Goal: Information Seeking & Learning: Check status

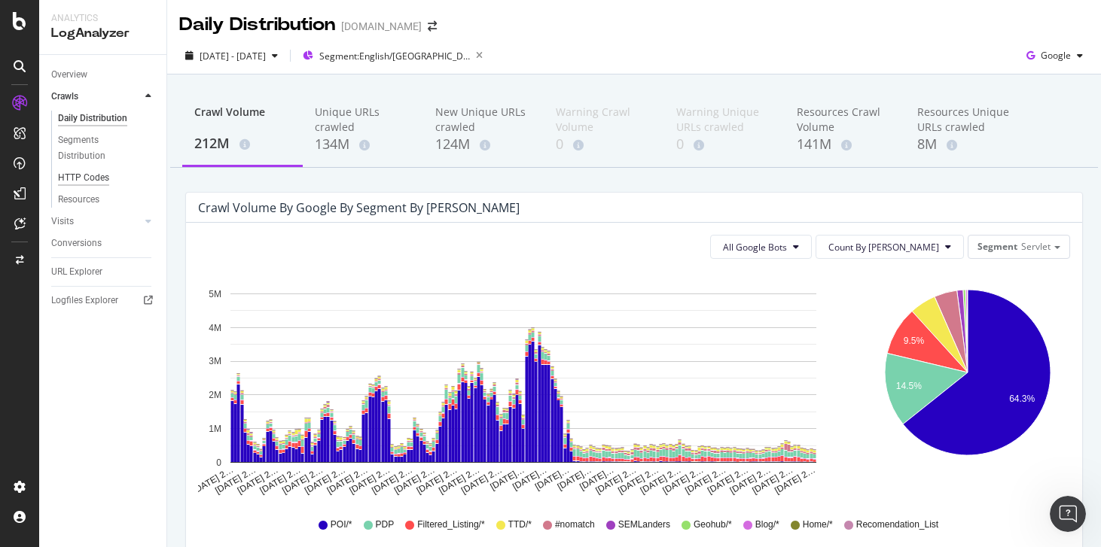
click at [71, 181] on div "HTTP Codes" at bounding box center [83, 178] width 51 height 16
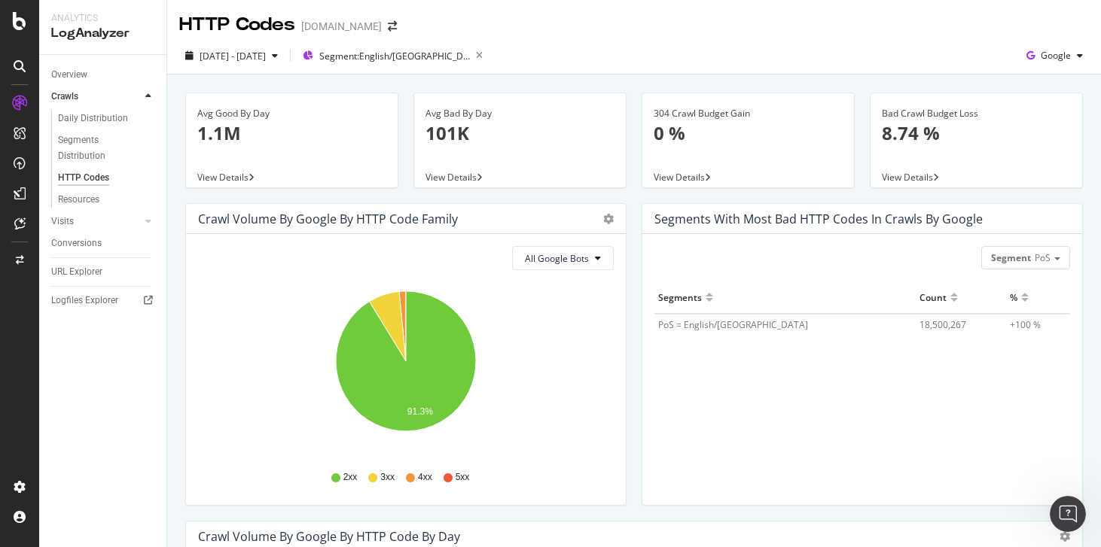
click at [84, 209] on div "Daily Distribution Segments Distribution HTTP Codes Resources" at bounding box center [108, 159] width 115 height 103
click at [62, 178] on div "ActionBoard" at bounding box center [85, 172] width 59 height 15
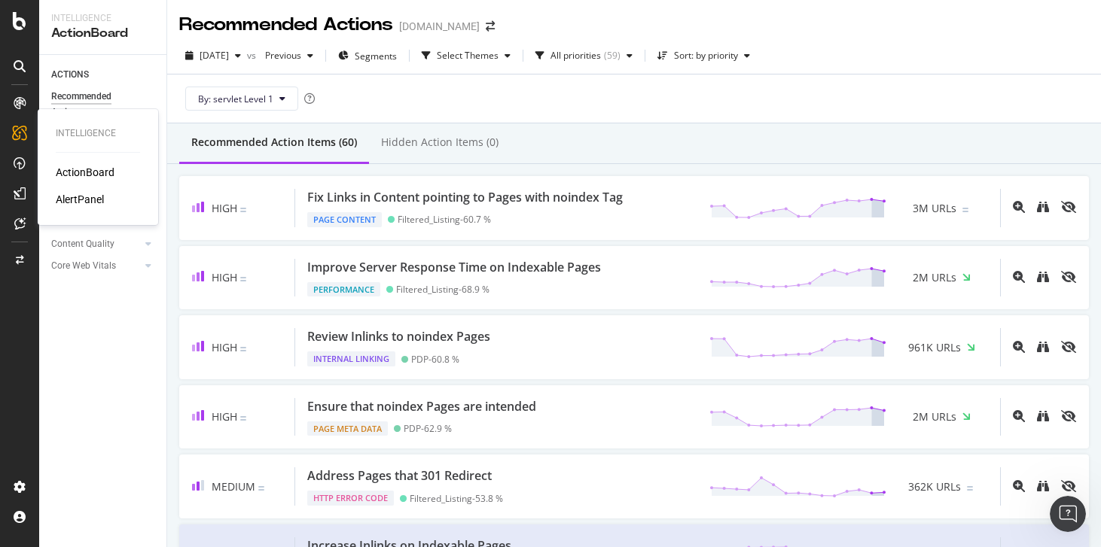
click at [81, 193] on div "AlertPanel" at bounding box center [80, 199] width 48 height 15
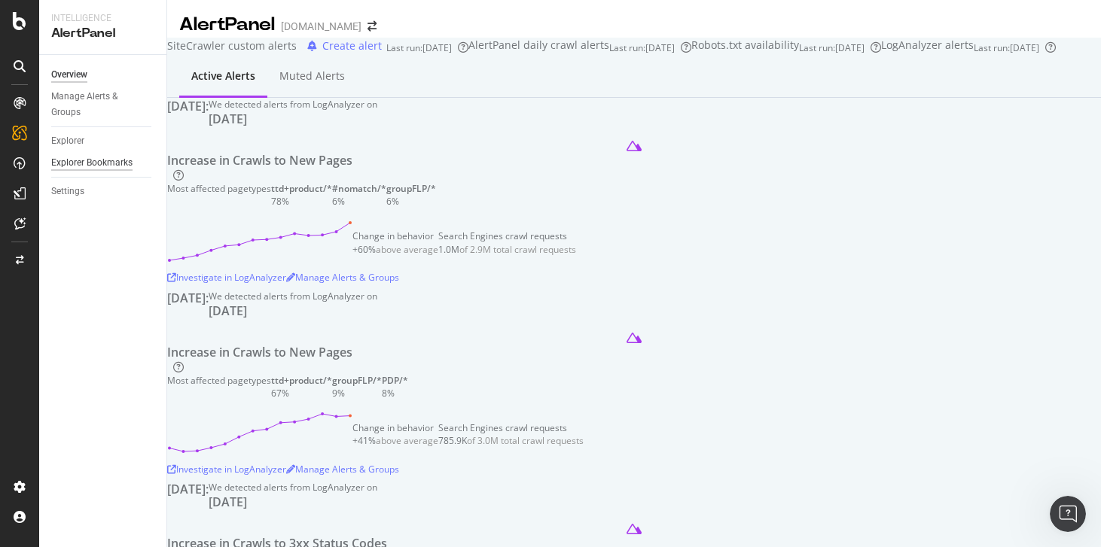
click at [68, 161] on div "Explorer Bookmarks" at bounding box center [91, 163] width 81 height 16
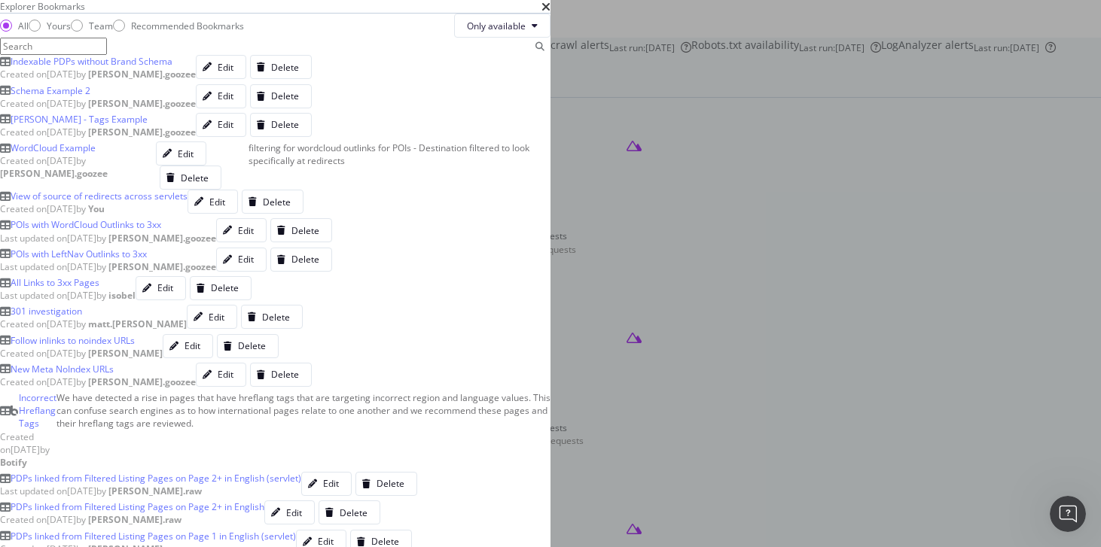
click at [90, 97] on div "Schema Example 2" at bounding box center [51, 90] width 80 height 13
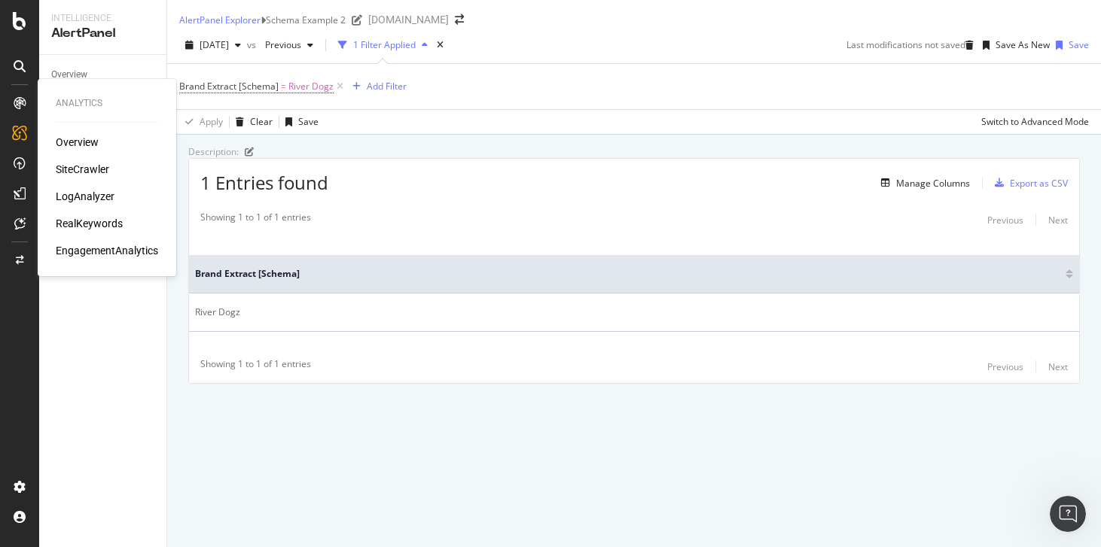
click at [90, 164] on div "SiteCrawler" at bounding box center [82, 169] width 53 height 15
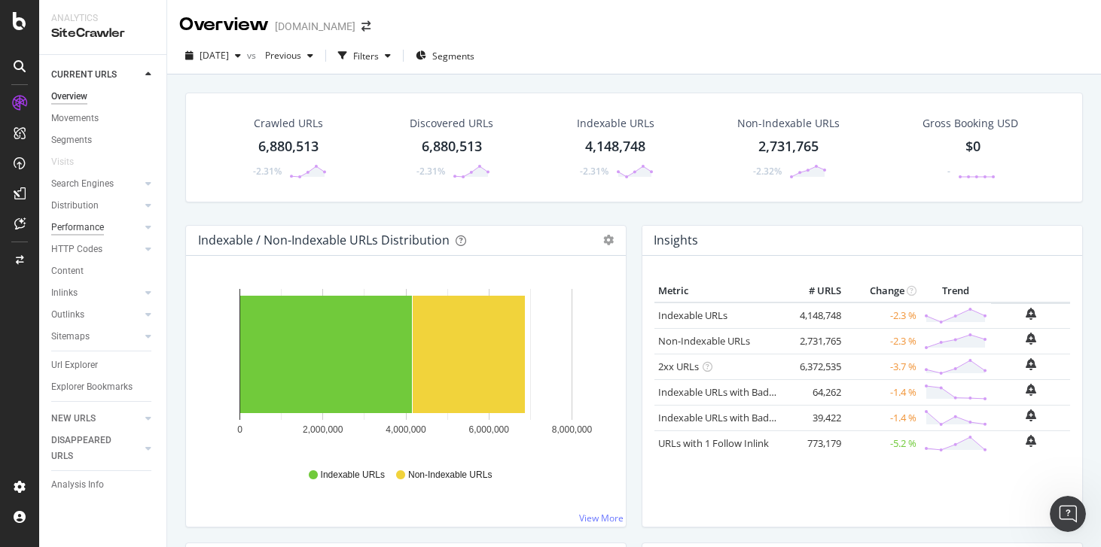
click at [76, 230] on div "Performance" at bounding box center [77, 228] width 53 height 16
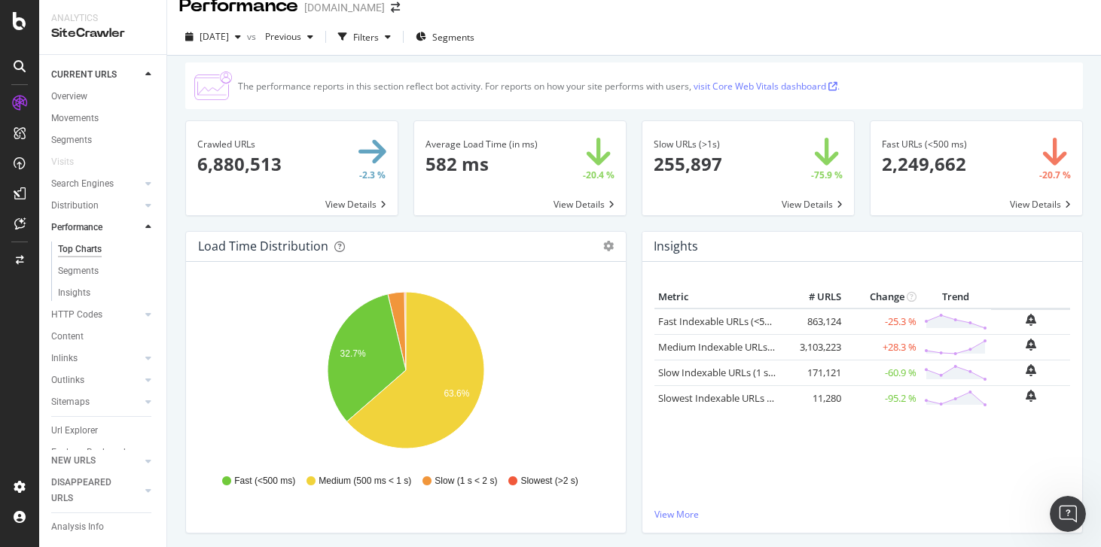
scroll to position [41, 0]
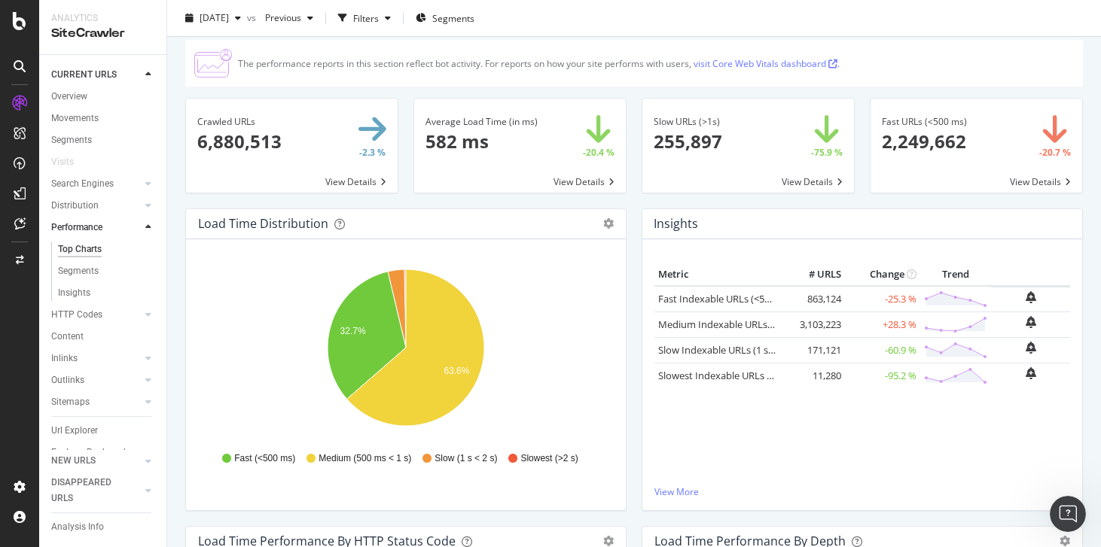
click at [68, 367] on div "Inlinks" at bounding box center [108, 359] width 115 height 22
click at [64, 355] on div "Inlinks" at bounding box center [64, 359] width 26 height 16
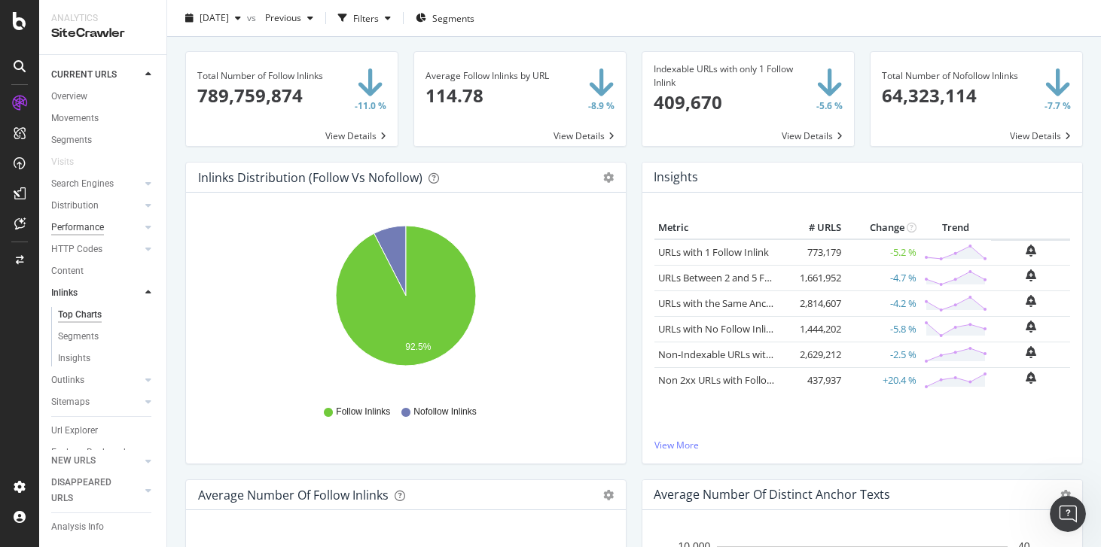
click at [75, 235] on div "Performance" at bounding box center [77, 228] width 53 height 16
